Goal: Task Accomplishment & Management: Manage account settings

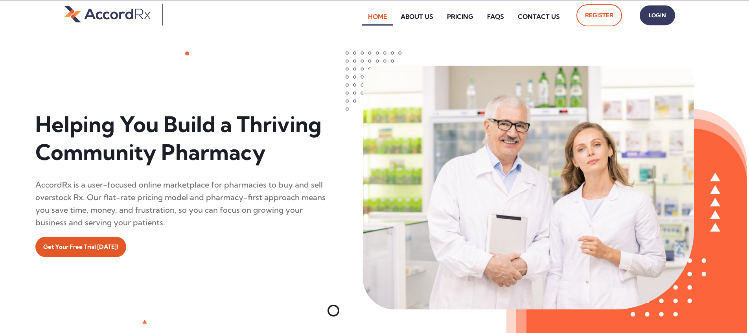
click at [359, 18] on span "Login" at bounding box center [657, 15] width 20 height 11
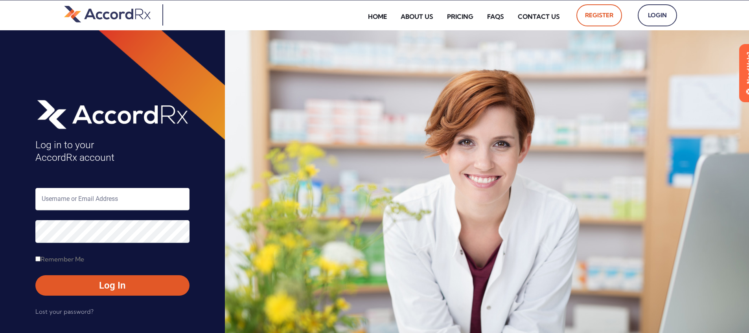
click at [68, 197] on input "text" at bounding box center [112, 199] width 154 height 22
type input "ARX-[PERSON_NAME]"
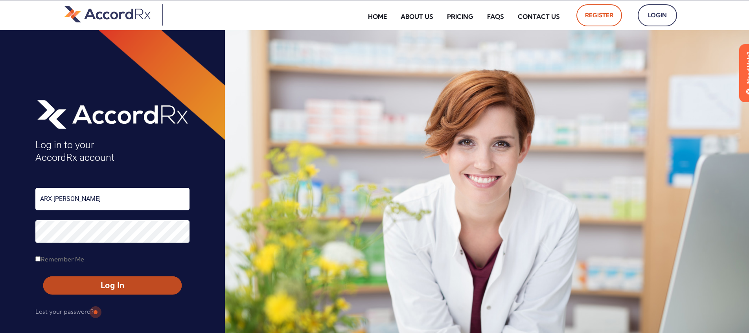
click at [94, 283] on span "Log In" at bounding box center [112, 285] width 124 height 11
